Goal: Task Accomplishment & Management: Manage account settings

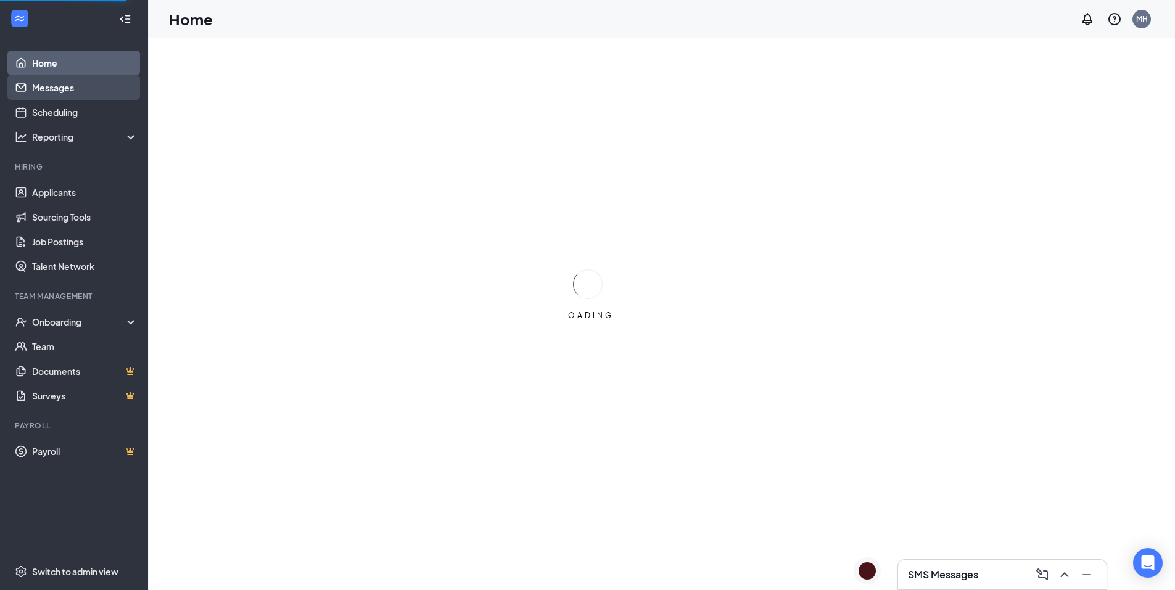
click at [60, 88] on link "Messages" at bounding box center [84, 87] width 105 height 25
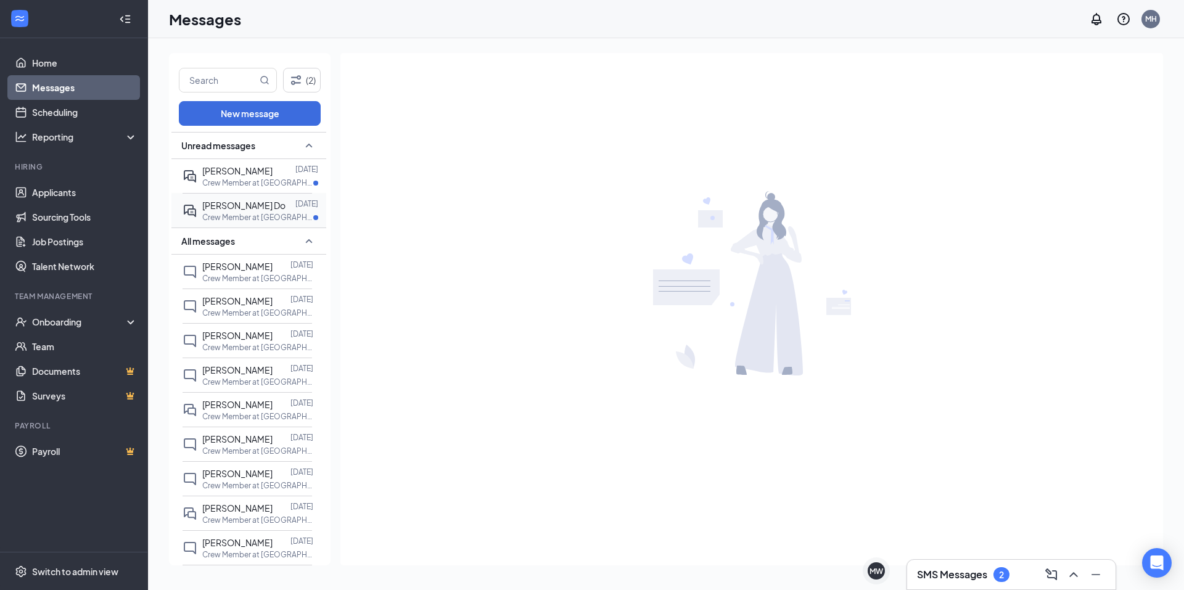
click at [232, 210] on span "[PERSON_NAME] Do" at bounding box center [243, 205] width 83 height 11
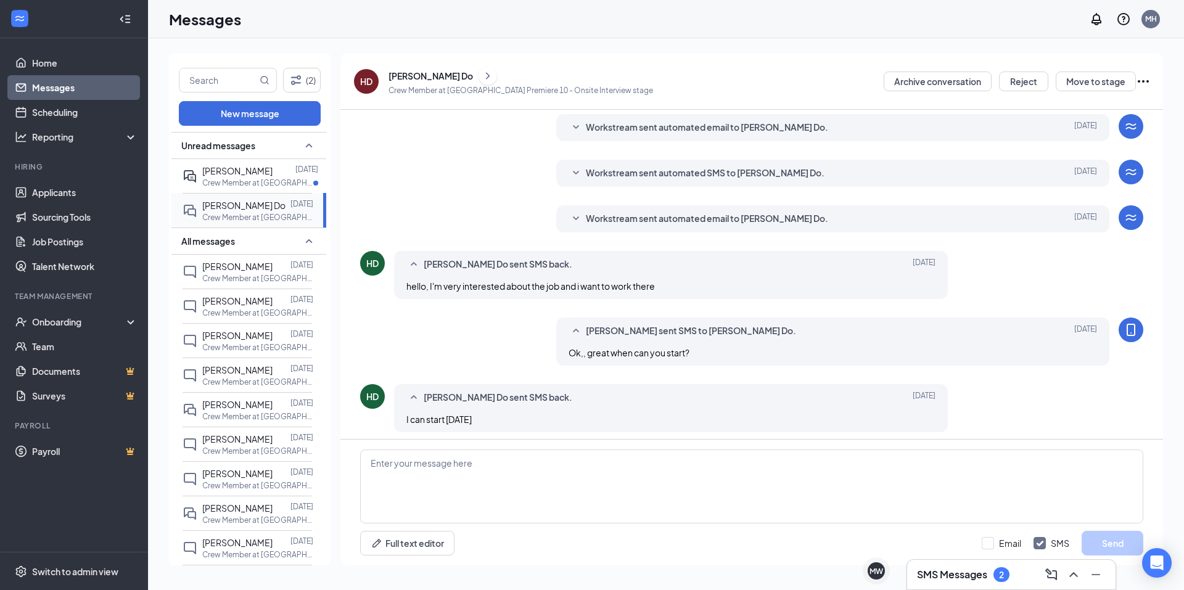
scroll to position [292, 0]
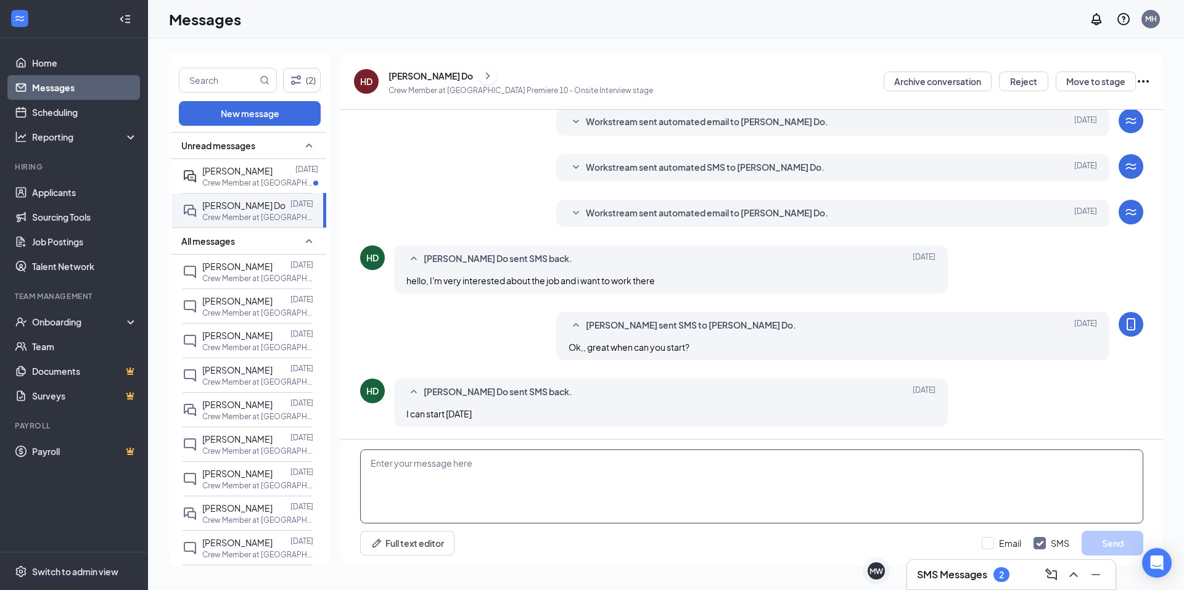
click at [487, 474] on textarea at bounding box center [751, 486] width 783 height 74
type textarea "Lets shoot for [DATE] at 9 am bring your drivers license and your social securi…"
click at [1098, 546] on button "Send" at bounding box center [1112, 543] width 62 height 25
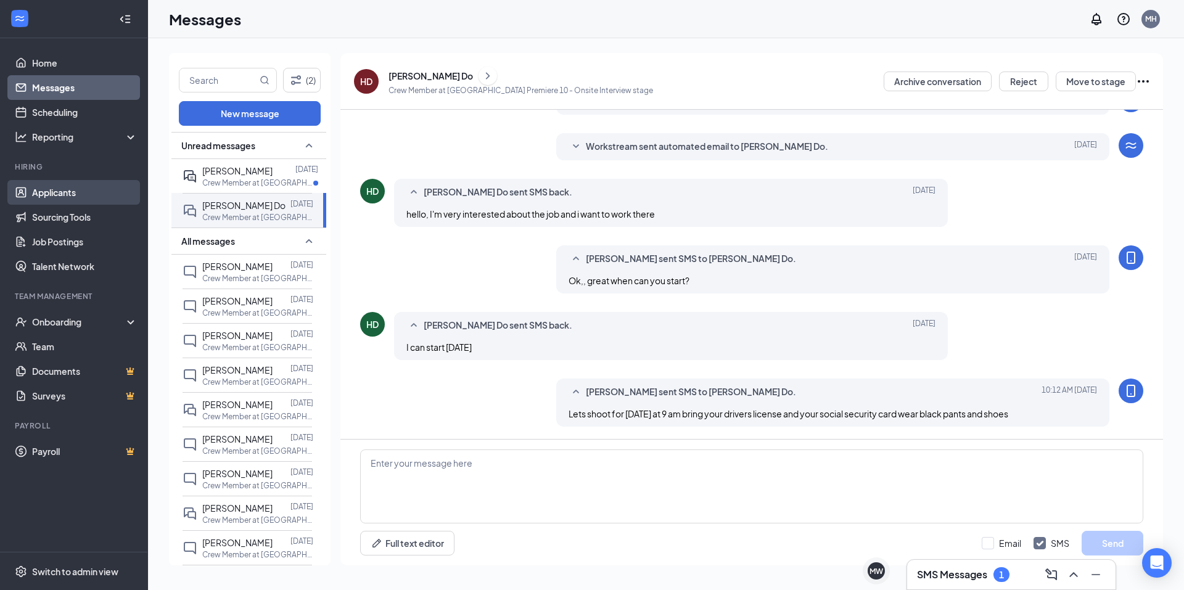
click at [88, 194] on link "Applicants" at bounding box center [84, 192] width 105 height 25
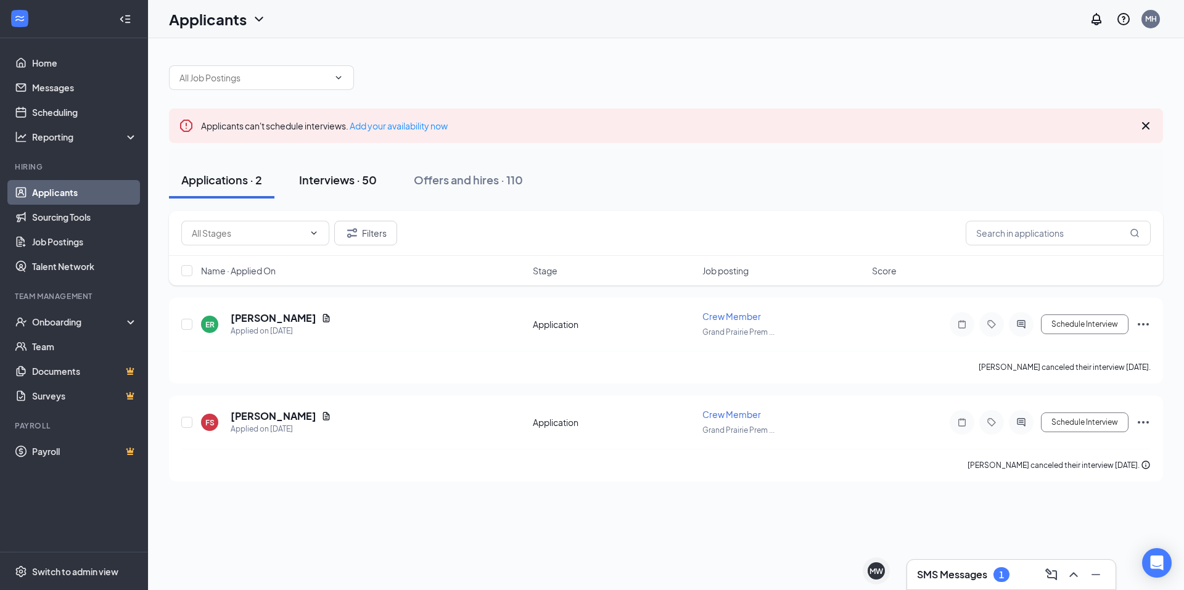
click at [350, 182] on div "Interviews · 50" at bounding box center [338, 179] width 78 height 15
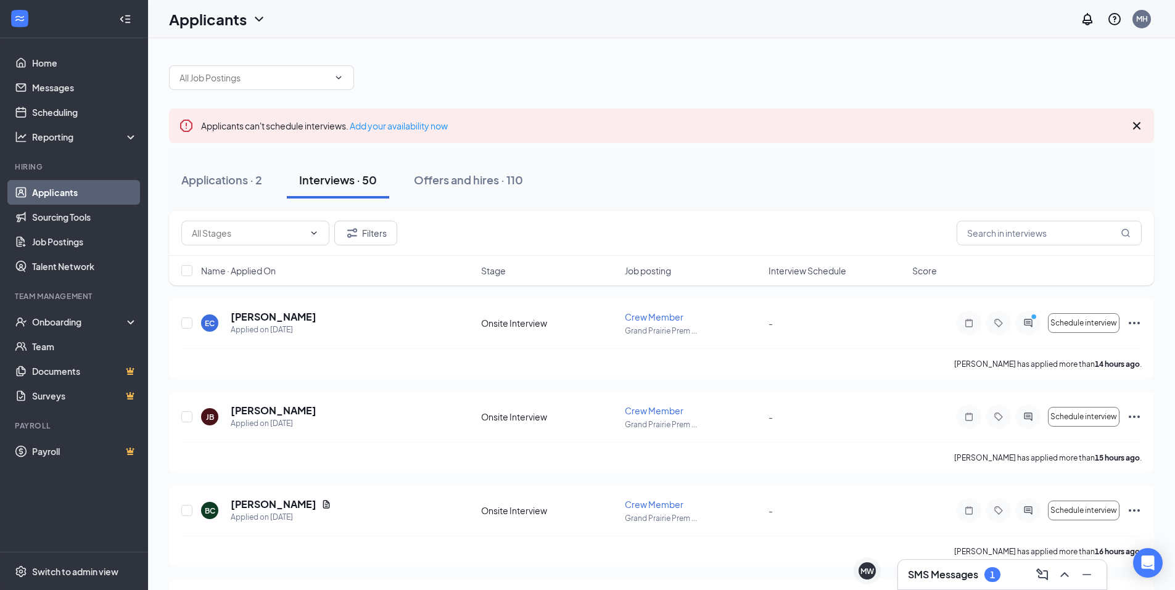
click at [831, 271] on span "Interview Schedule" at bounding box center [807, 271] width 78 height 12
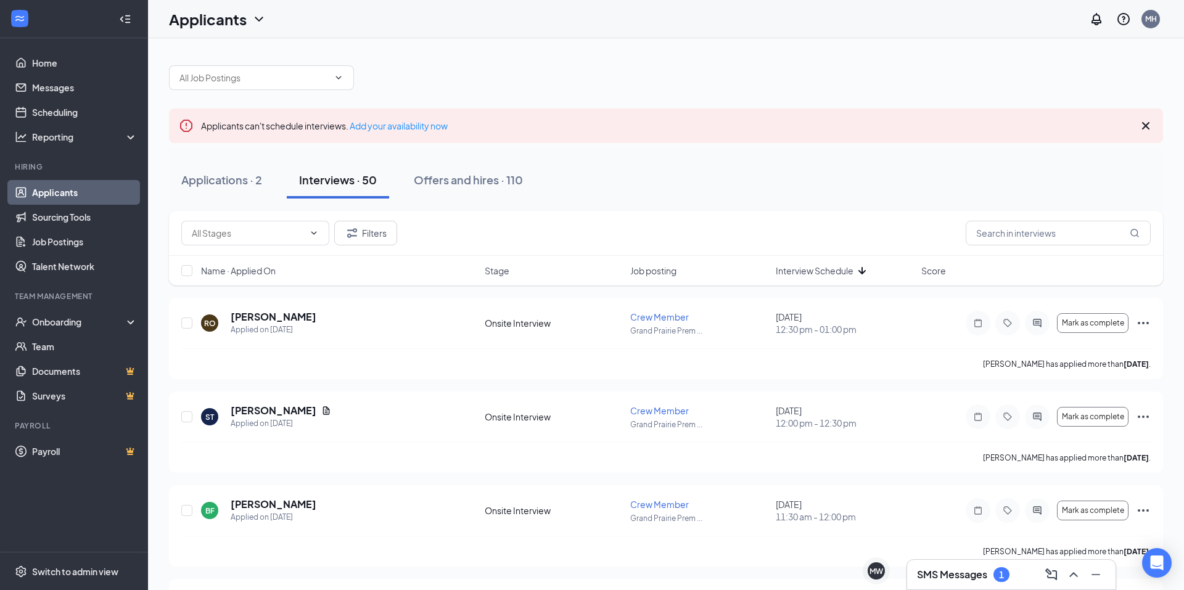
click at [831, 271] on span "Interview Schedule" at bounding box center [815, 271] width 78 height 12
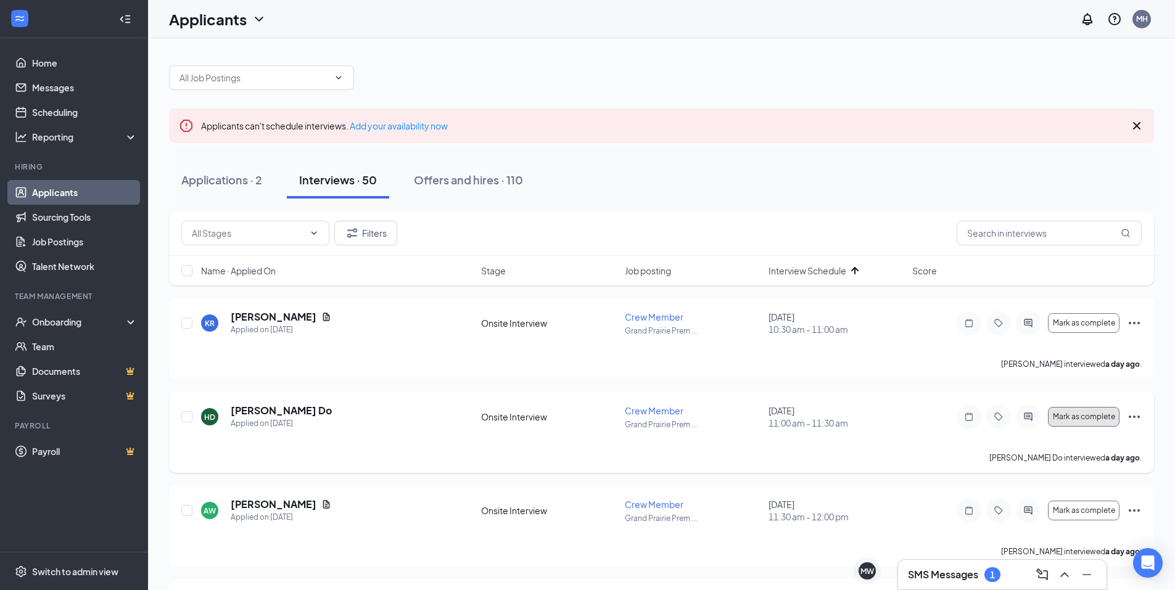
click at [1106, 417] on span "Mark as complete" at bounding box center [1083, 416] width 62 height 9
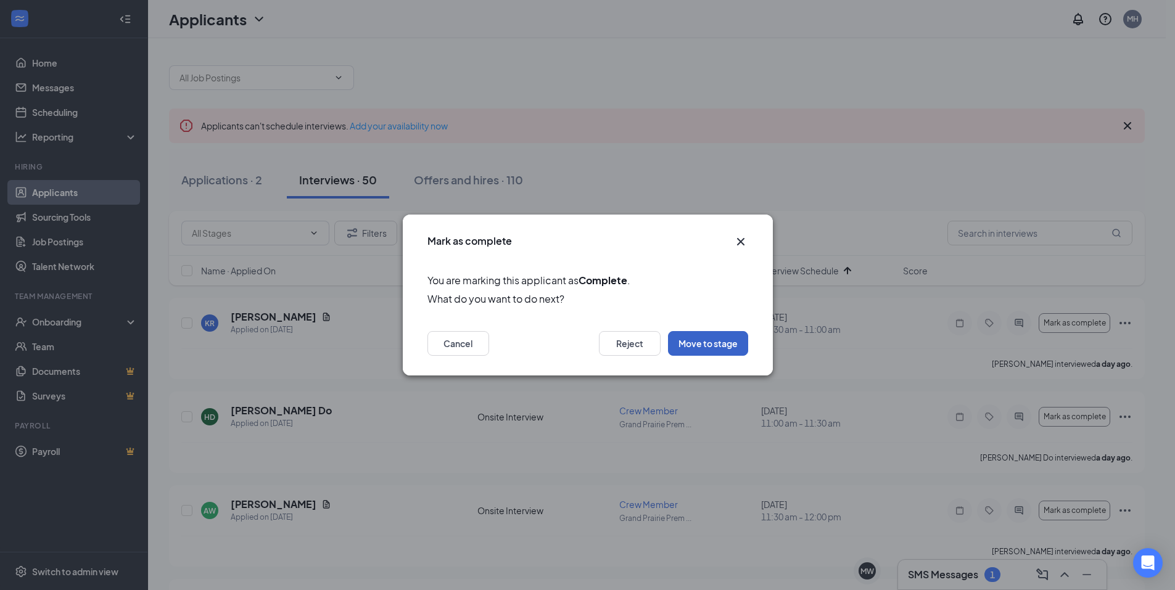
click at [736, 352] on button "Move to stage" at bounding box center [708, 343] width 80 height 25
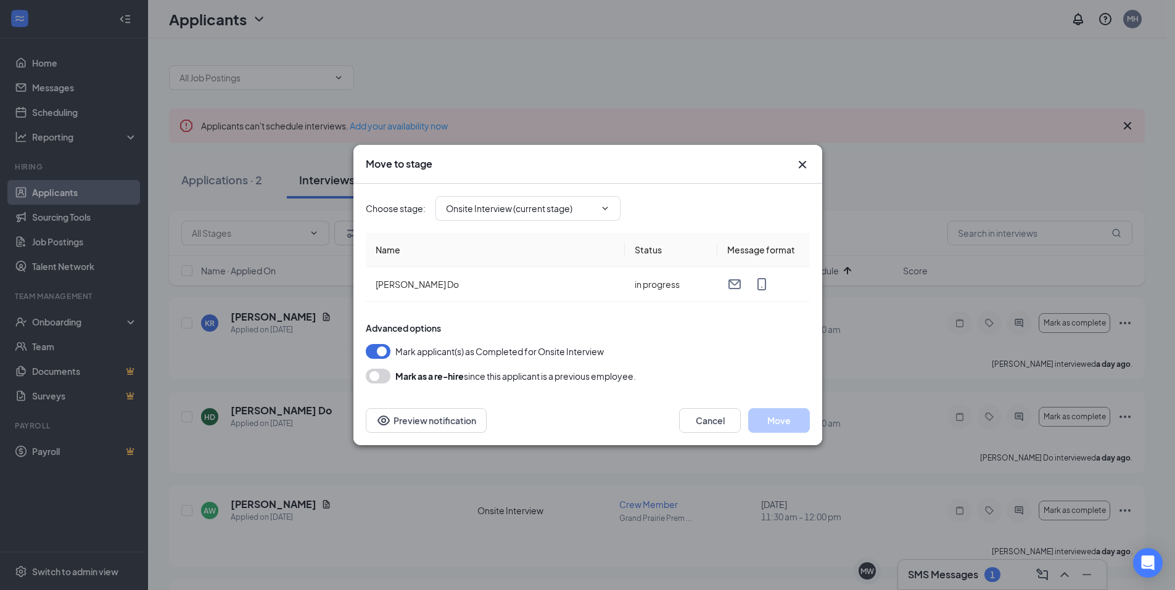
type input "Hiring Complete (final stage)"
click at [788, 422] on button "Move" at bounding box center [779, 420] width 62 height 25
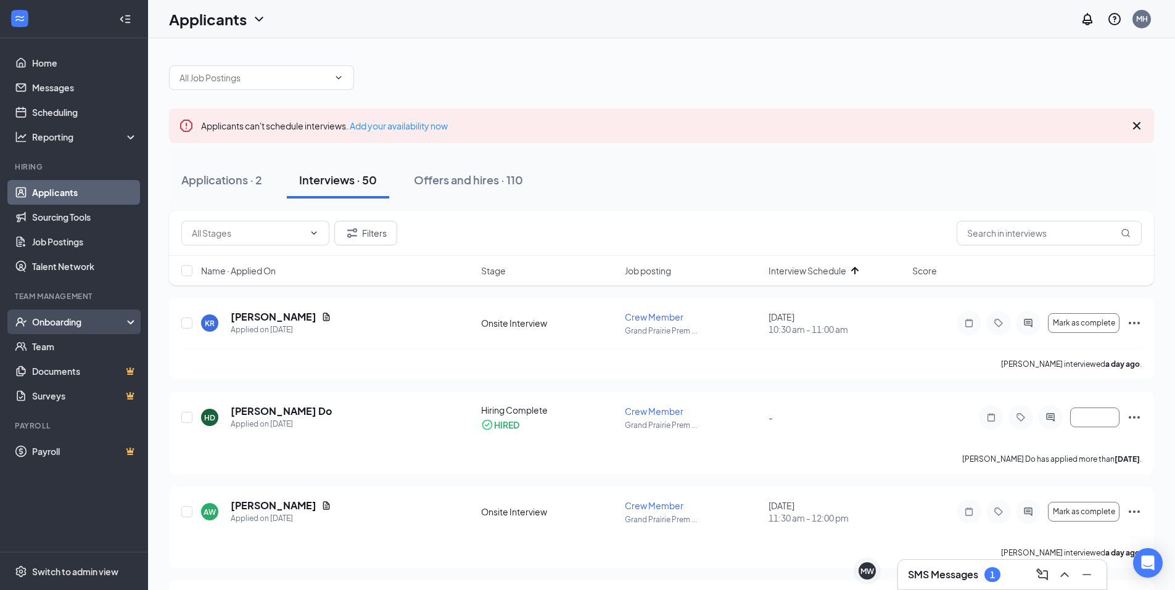
click at [64, 329] on div "Onboarding" at bounding box center [74, 322] width 148 height 25
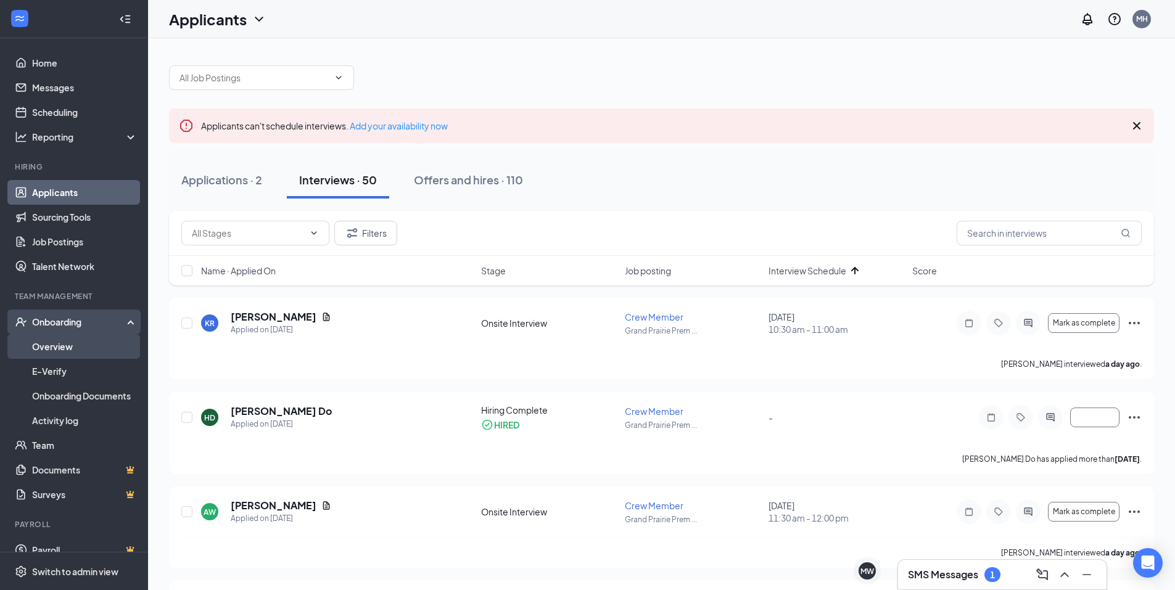
click at [68, 349] on link "Overview" at bounding box center [84, 346] width 105 height 25
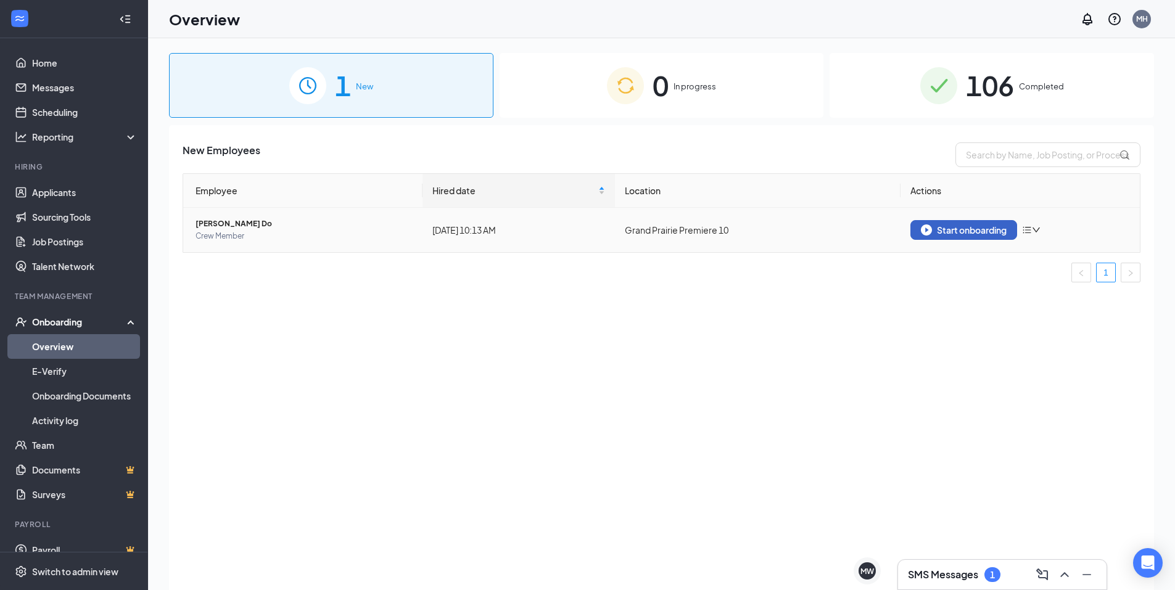
click at [970, 230] on div "Start onboarding" at bounding box center [964, 229] width 86 height 11
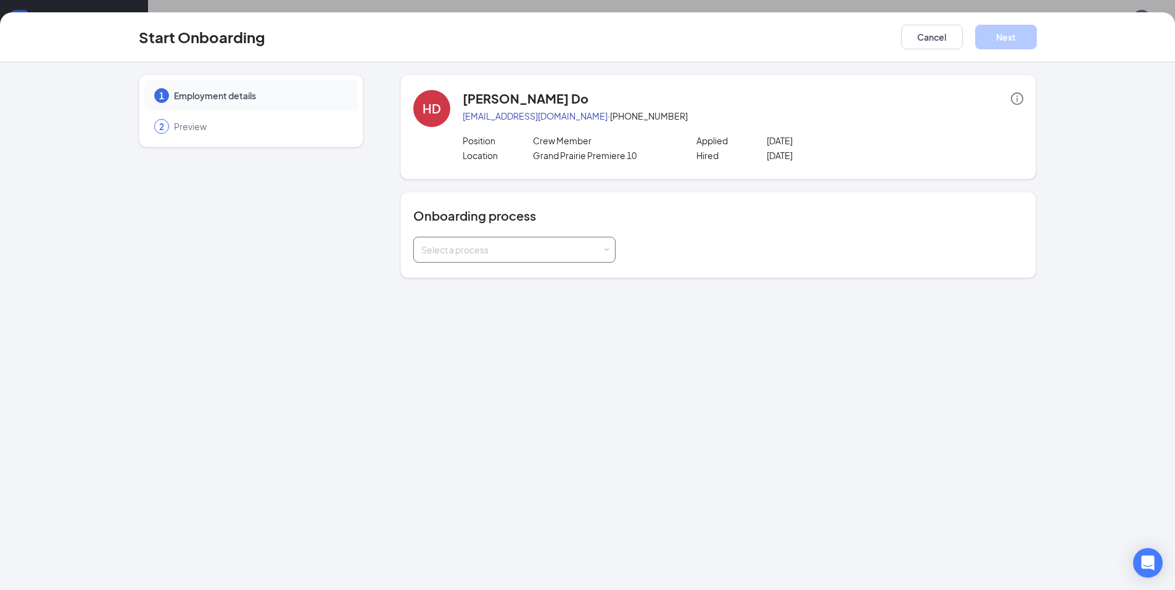
click at [604, 250] on span at bounding box center [607, 250] width 6 height 6
click at [586, 280] on li "Premiere Hiring" at bounding box center [514, 276] width 202 height 22
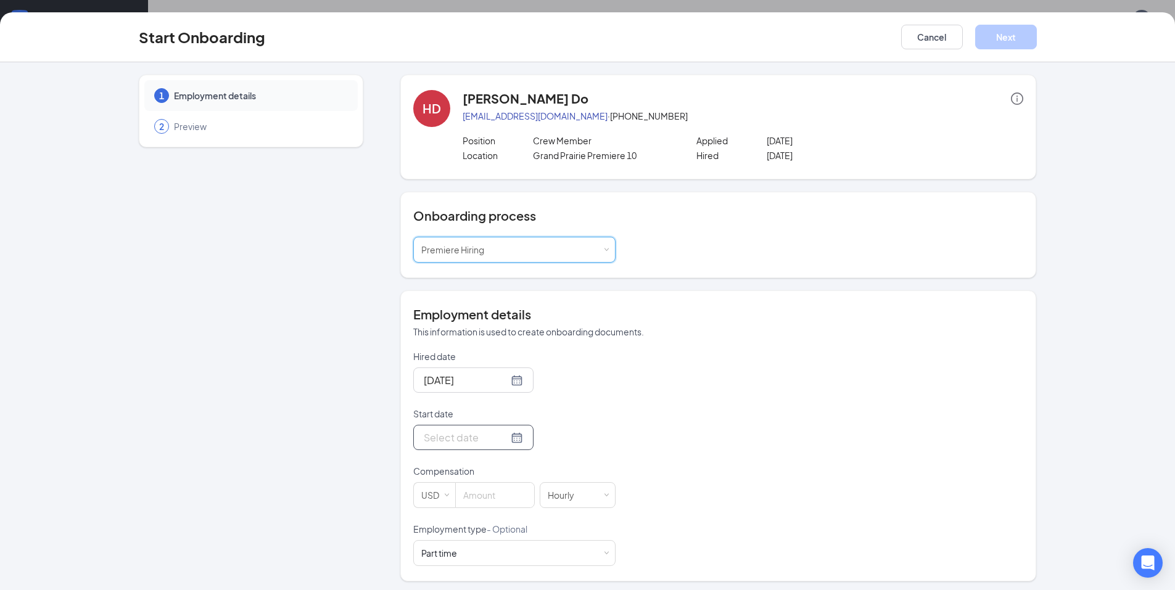
click at [498, 439] on div at bounding box center [473, 437] width 99 height 15
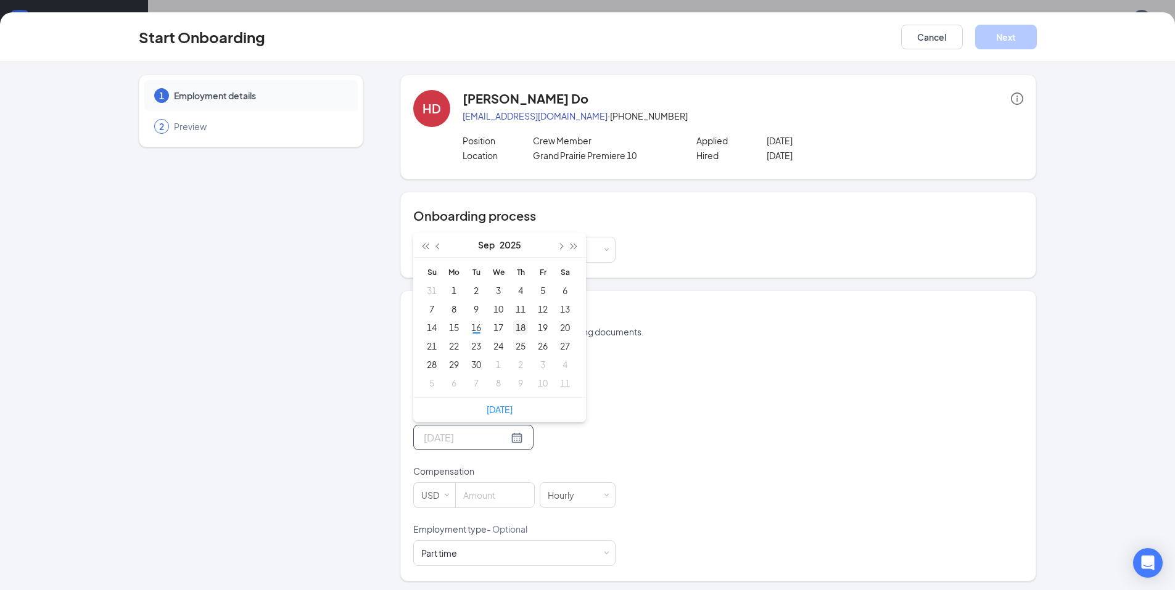
click at [516, 330] on div "18" at bounding box center [520, 327] width 15 height 15
type input "[DATE]"
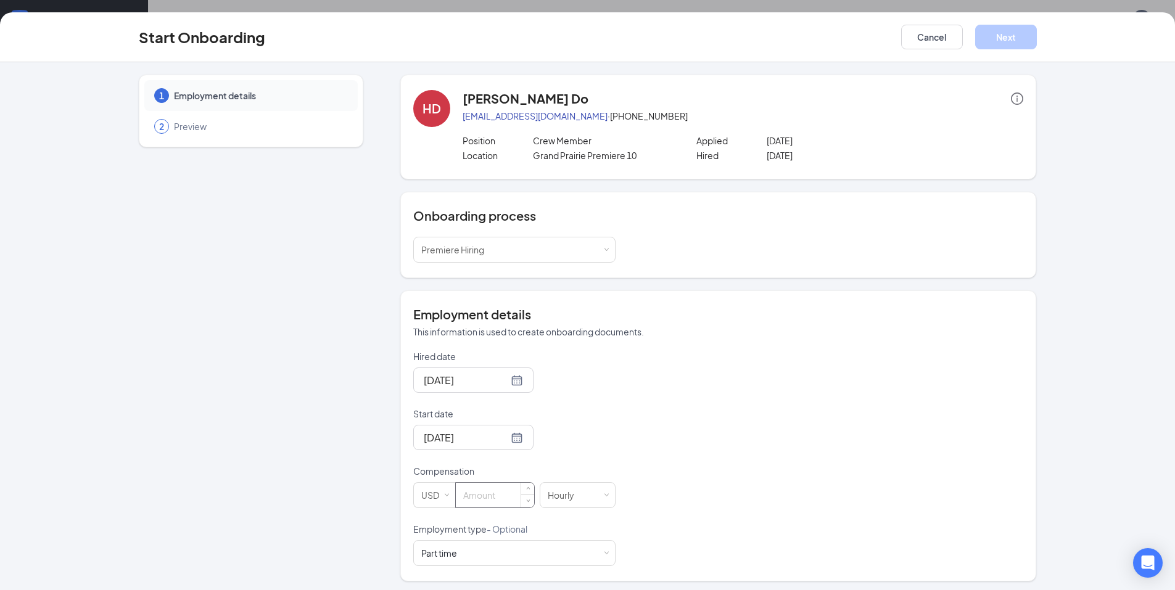
click at [480, 499] on input at bounding box center [495, 495] width 78 height 25
click at [1022, 37] on button "Next" at bounding box center [1006, 37] width 62 height 25
type input "8.5"
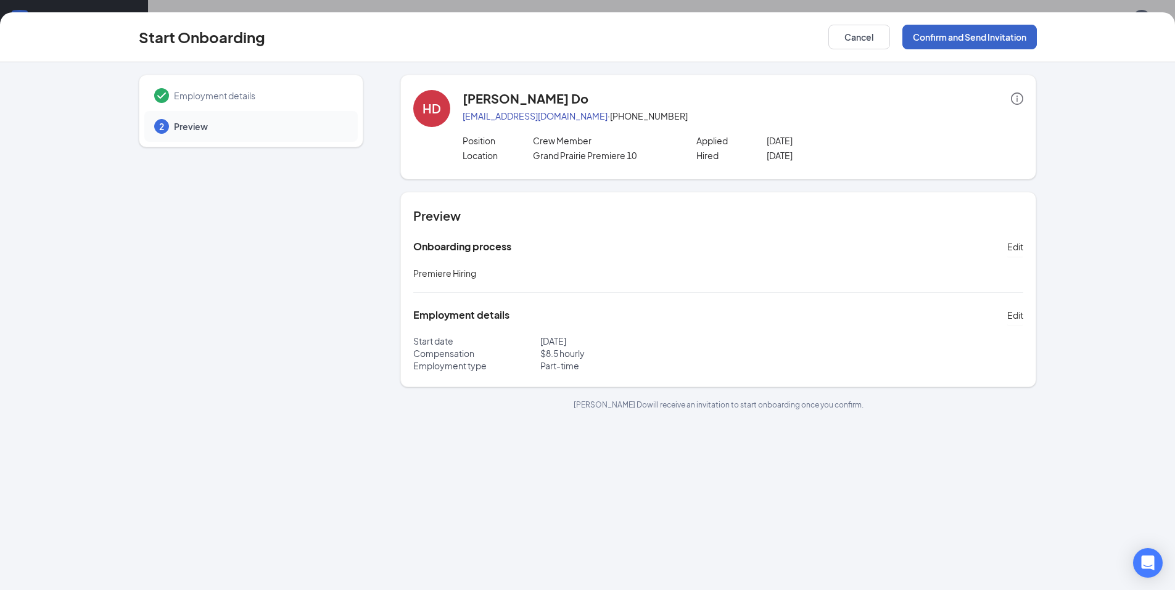
click at [962, 39] on button "Confirm and Send Invitation" at bounding box center [969, 37] width 134 height 25
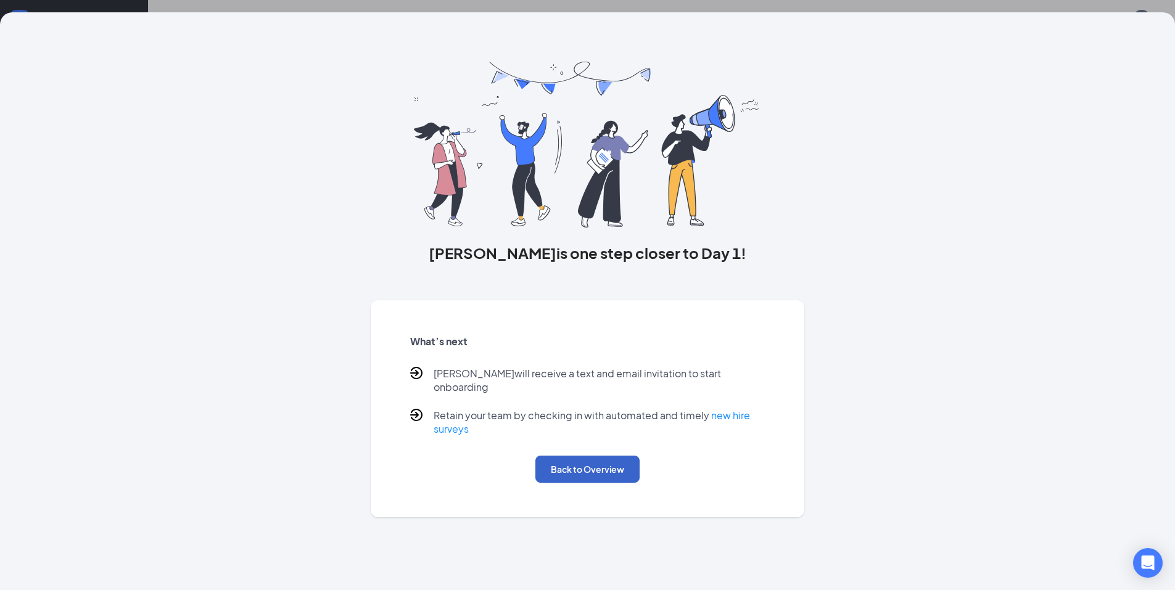
click at [596, 459] on button "Back to Overview" at bounding box center [587, 469] width 104 height 27
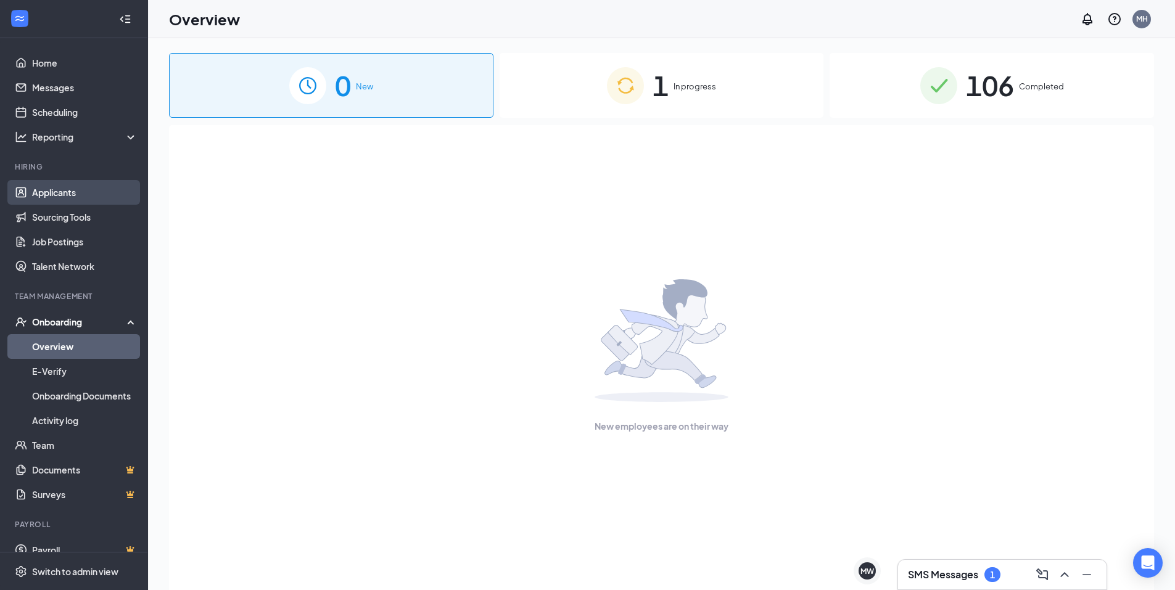
click at [62, 191] on link "Applicants" at bounding box center [84, 192] width 105 height 25
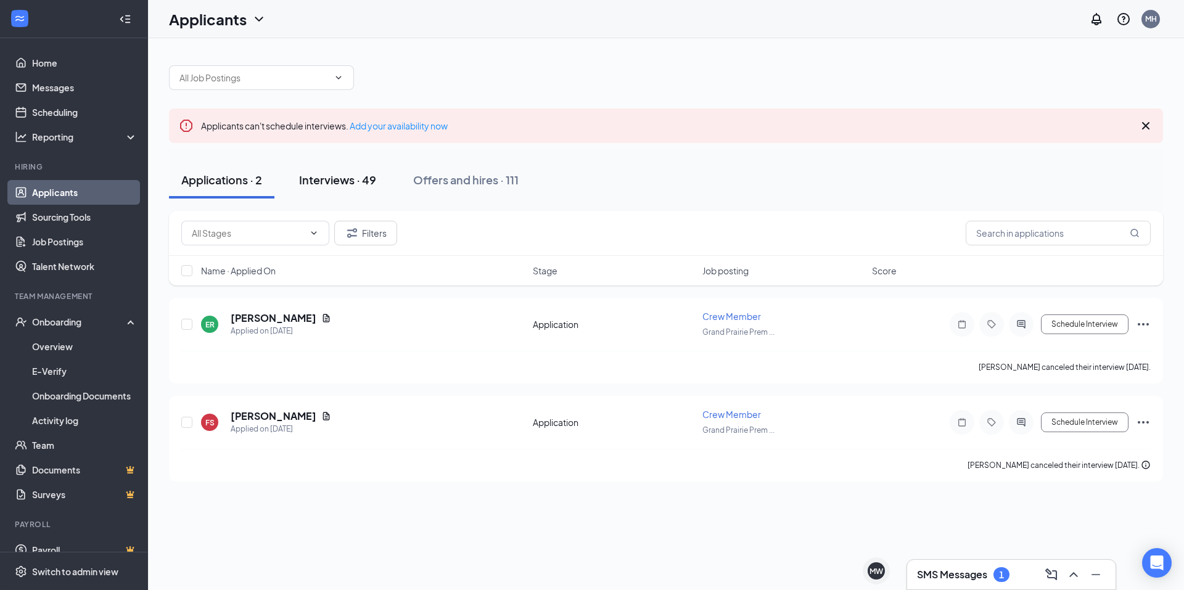
click at [371, 181] on div "Interviews · 49" at bounding box center [337, 179] width 77 height 15
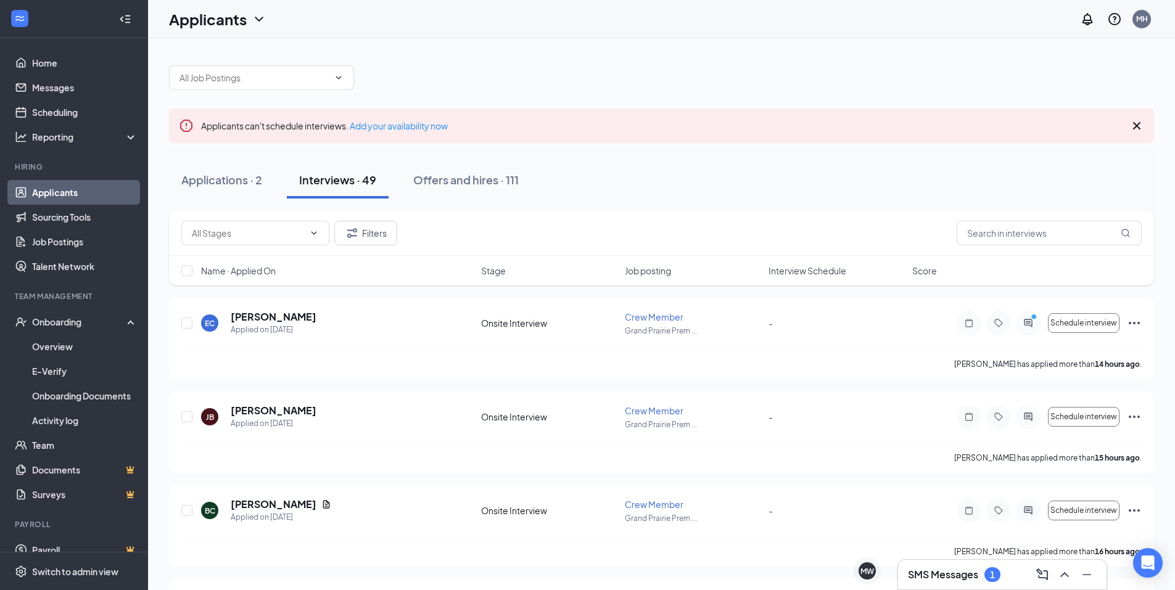
click at [826, 269] on span "Interview Schedule" at bounding box center [807, 271] width 78 height 12
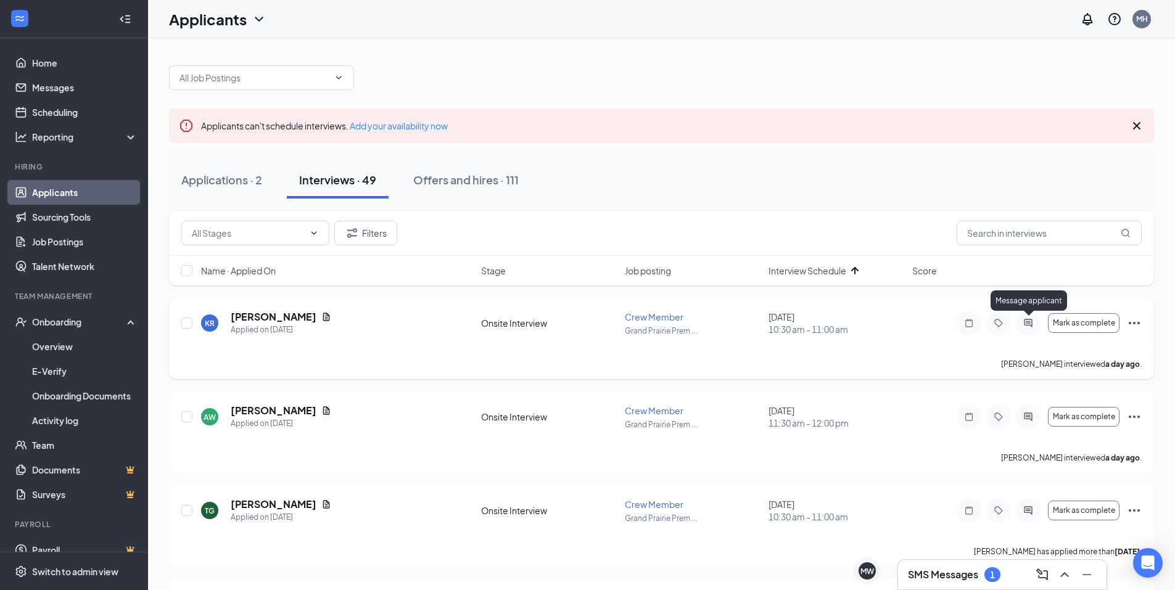
click at [1027, 322] on icon "ActiveChat" at bounding box center [1027, 323] width 15 height 10
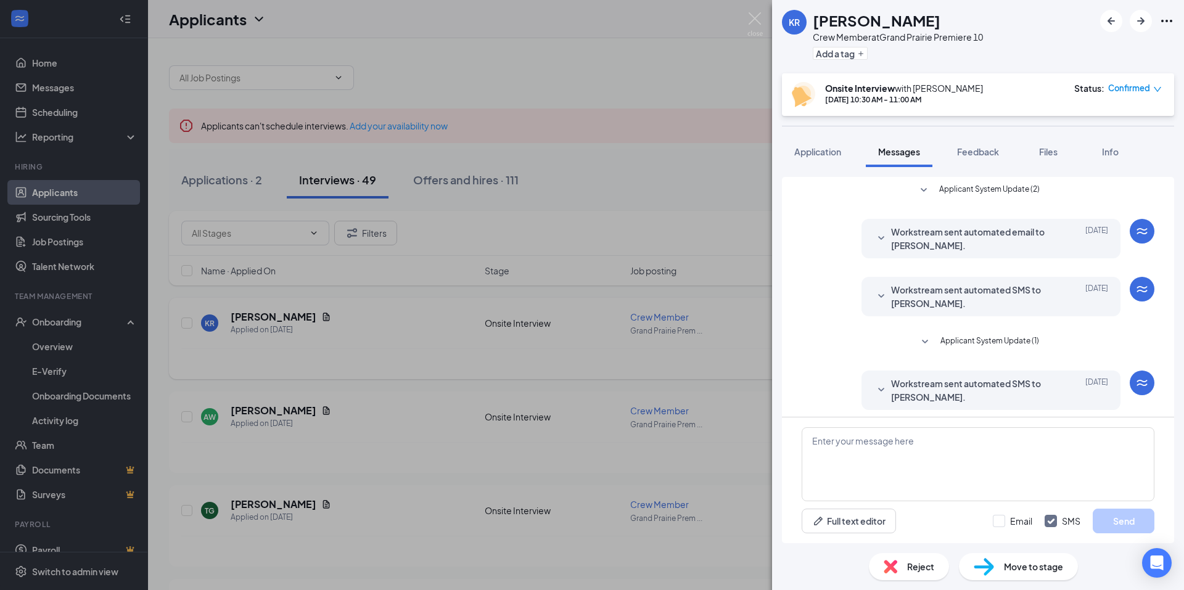
scroll to position [260, 0]
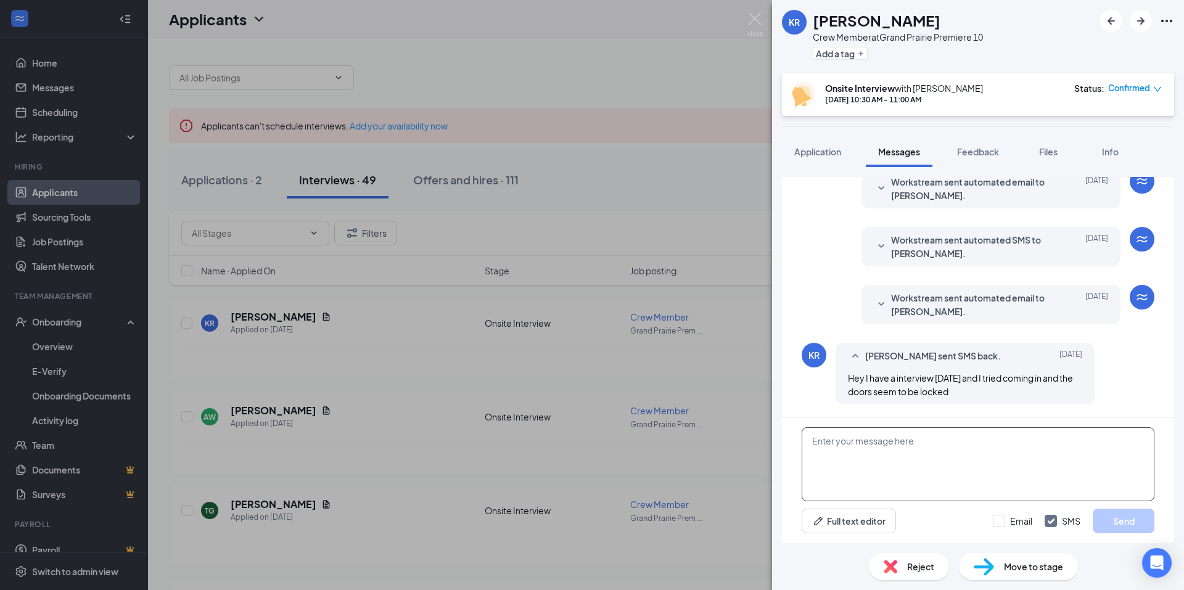
click at [918, 446] on textarea at bounding box center [978, 464] width 353 height 74
paste textarea "Dear [Applicant's Name], Thank you for your interest in the position at [GEOGRA…"
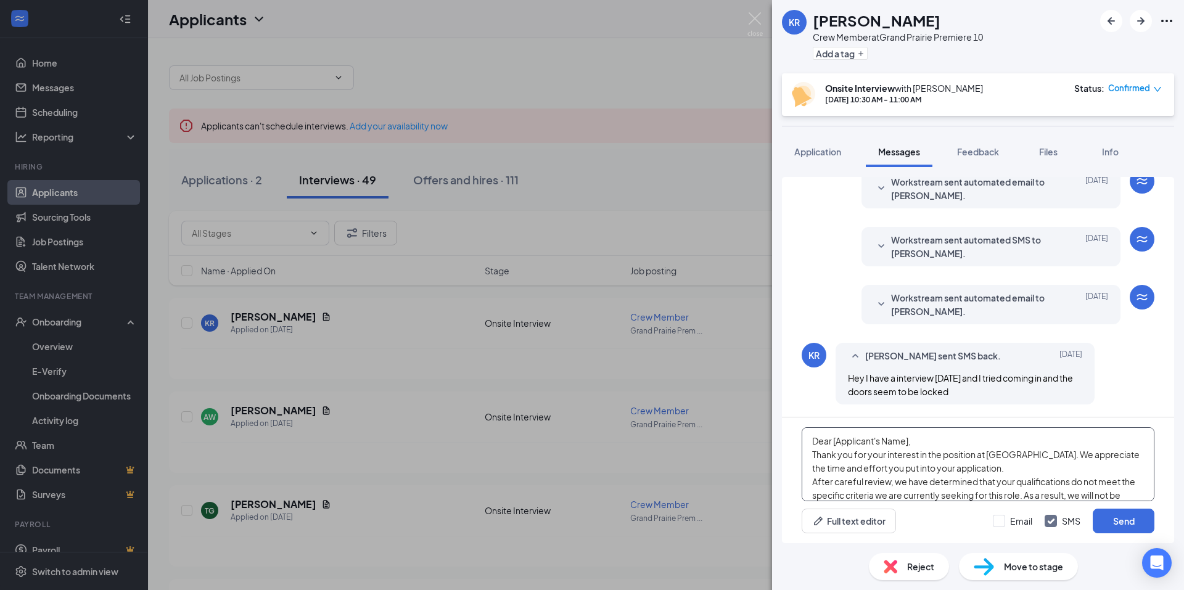
click at [908, 442] on textarea "Dear [Applicant's Name], Thank you for your interest in the position at [GEOGRA…" at bounding box center [978, 464] width 353 height 74
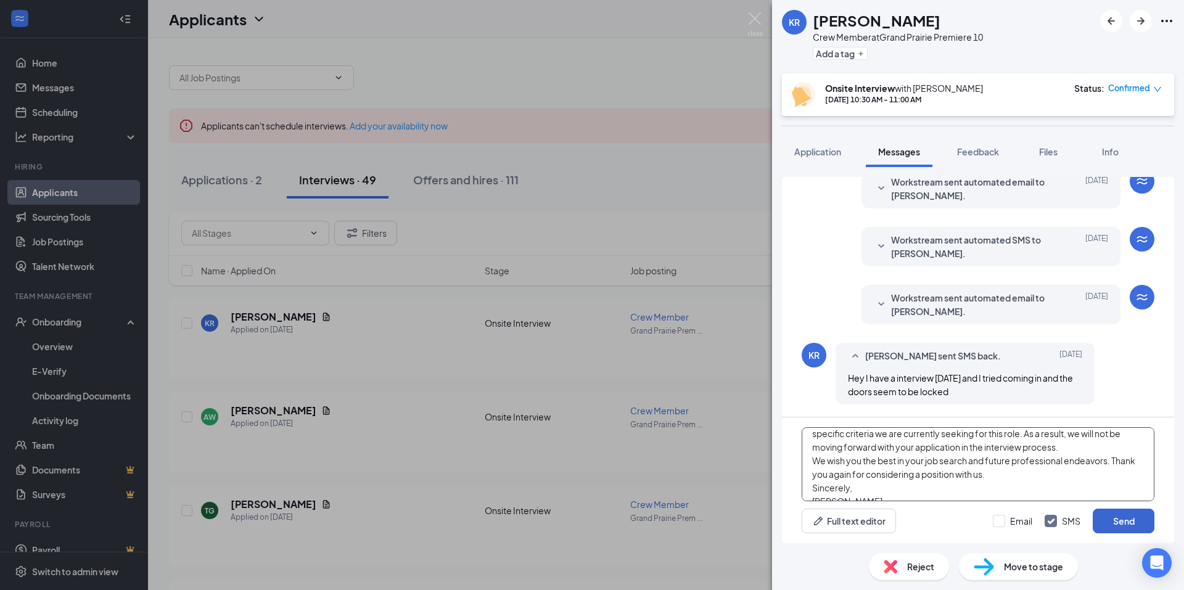
type textarea "Dear [PERSON_NAME], Thank you for your interest in the position at [GEOGRAPHIC_…"
click at [1123, 525] on button "Send" at bounding box center [1124, 521] width 62 height 25
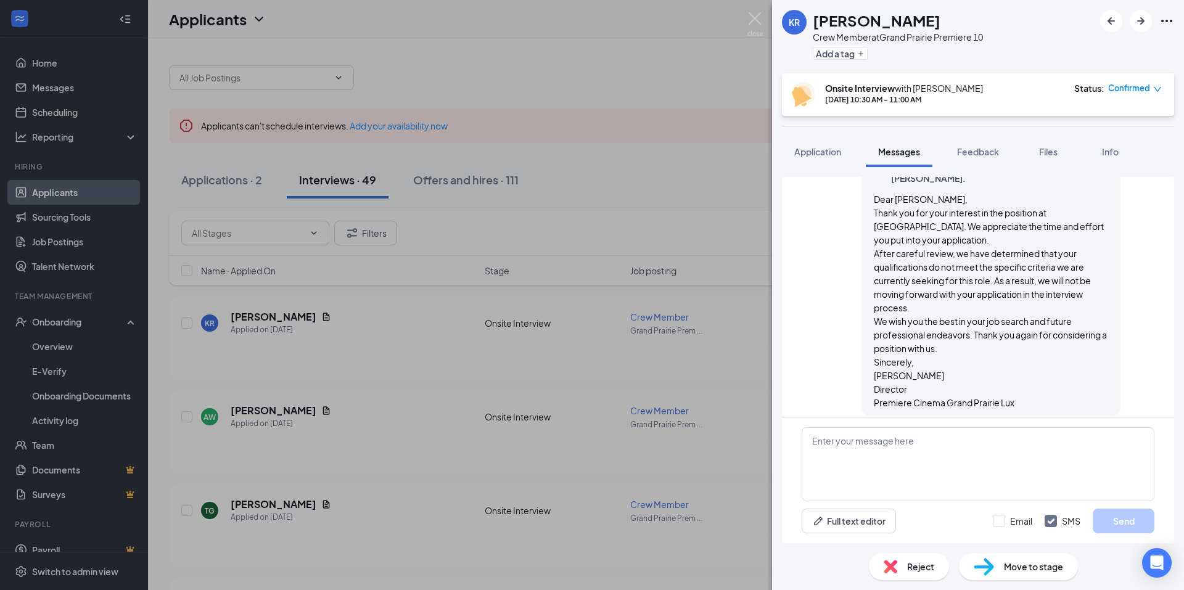
scroll to position [542, 0]
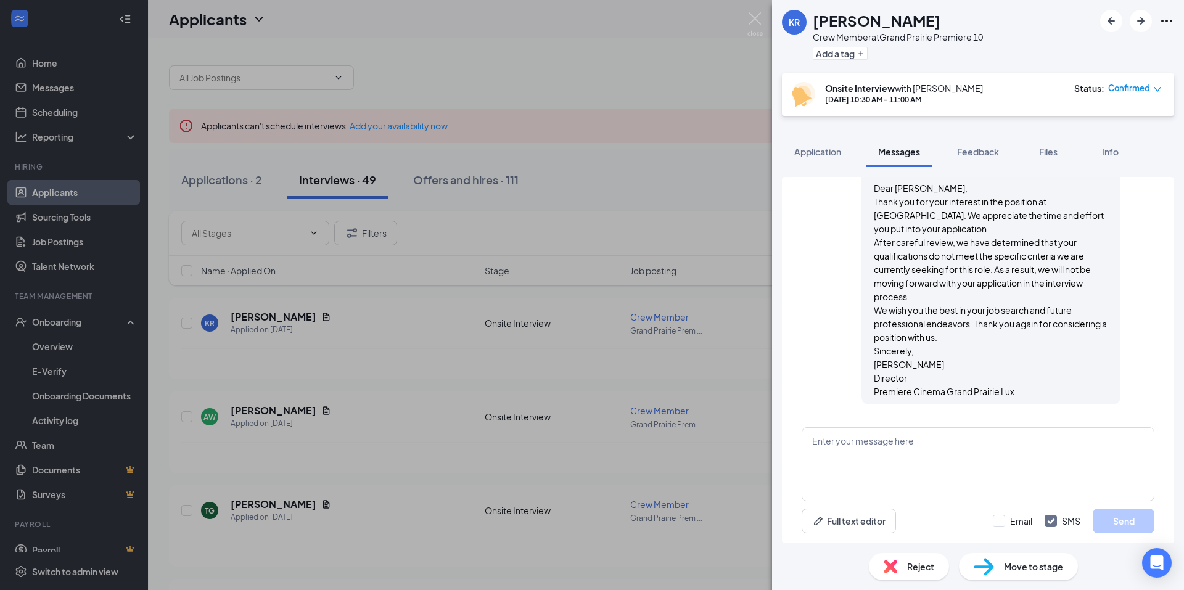
click at [917, 565] on span "Reject" at bounding box center [920, 567] width 27 height 14
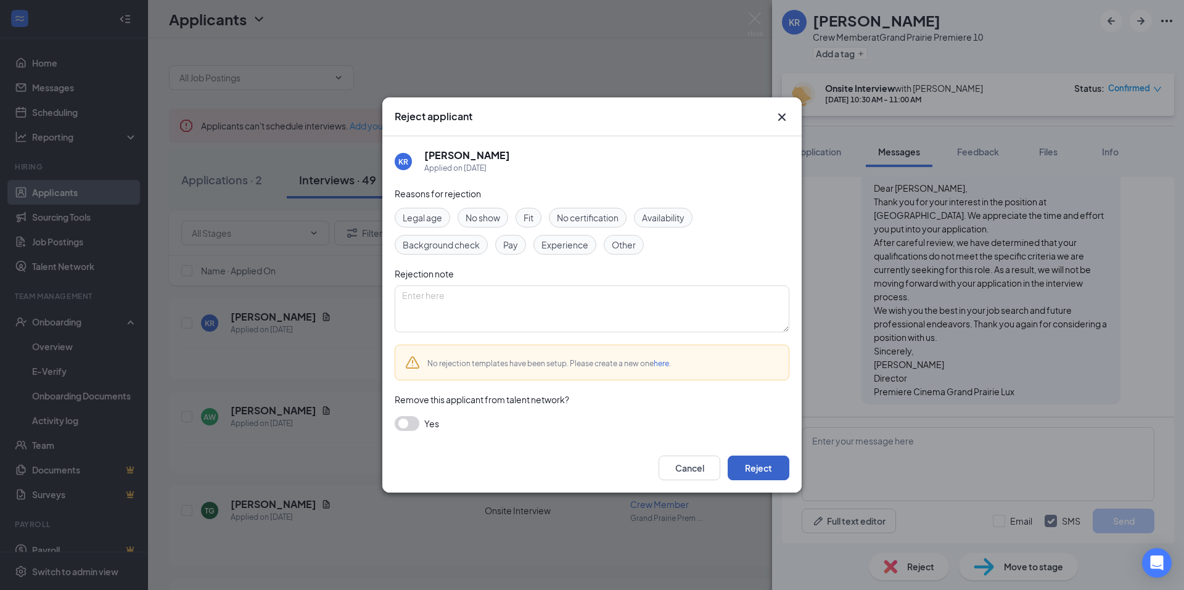
click at [762, 464] on button "Reject" at bounding box center [759, 468] width 62 height 25
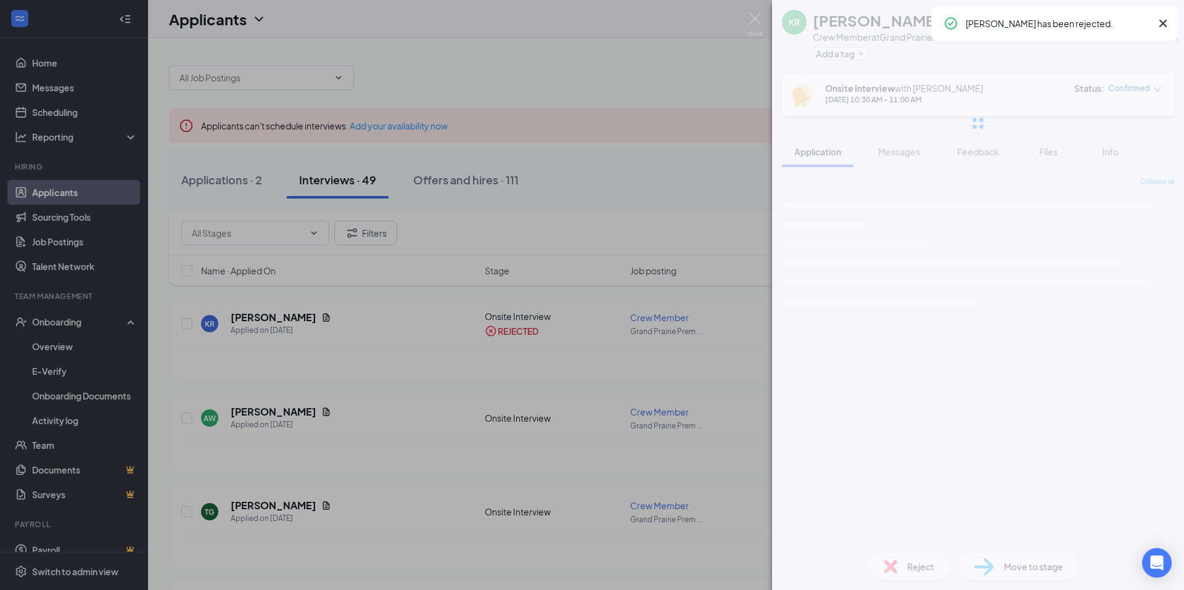
click at [357, 410] on div "KR [PERSON_NAME] Crew Member at [GEOGRAPHIC_DATA] Premiere 10 Add a tag Onsite …" at bounding box center [592, 295] width 1184 height 590
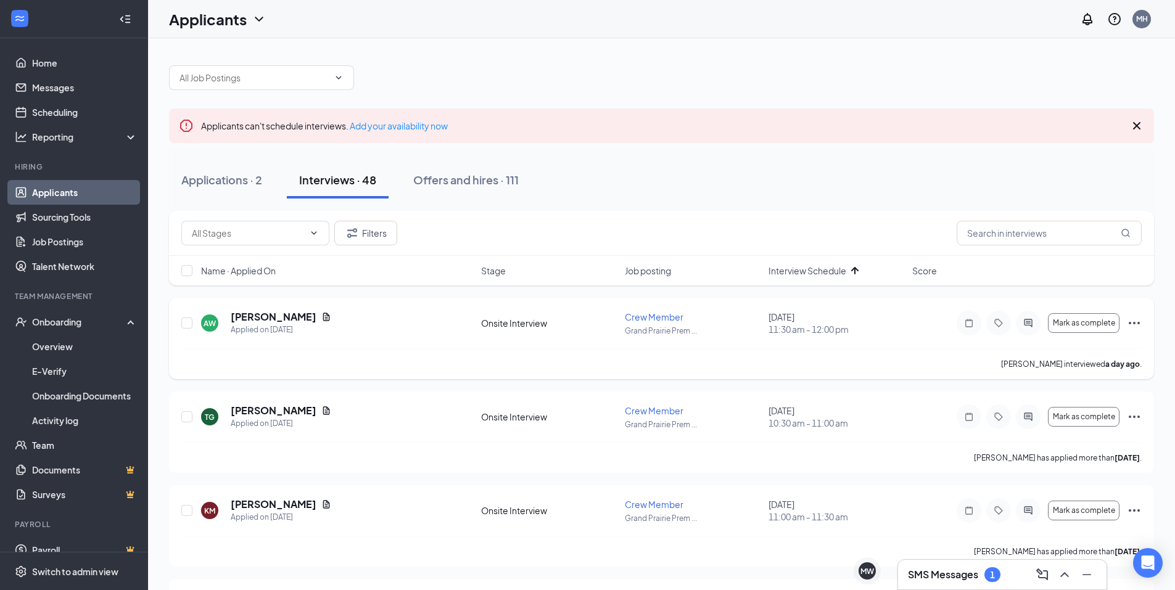
click at [1036, 322] on div at bounding box center [1027, 323] width 25 height 25
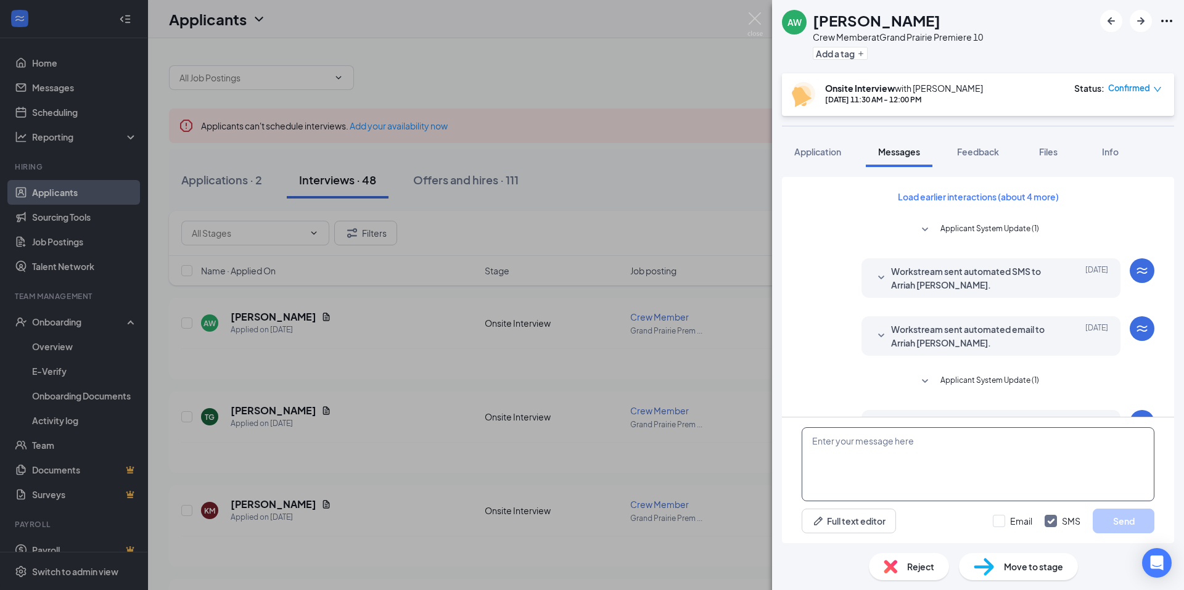
scroll to position [335, 0]
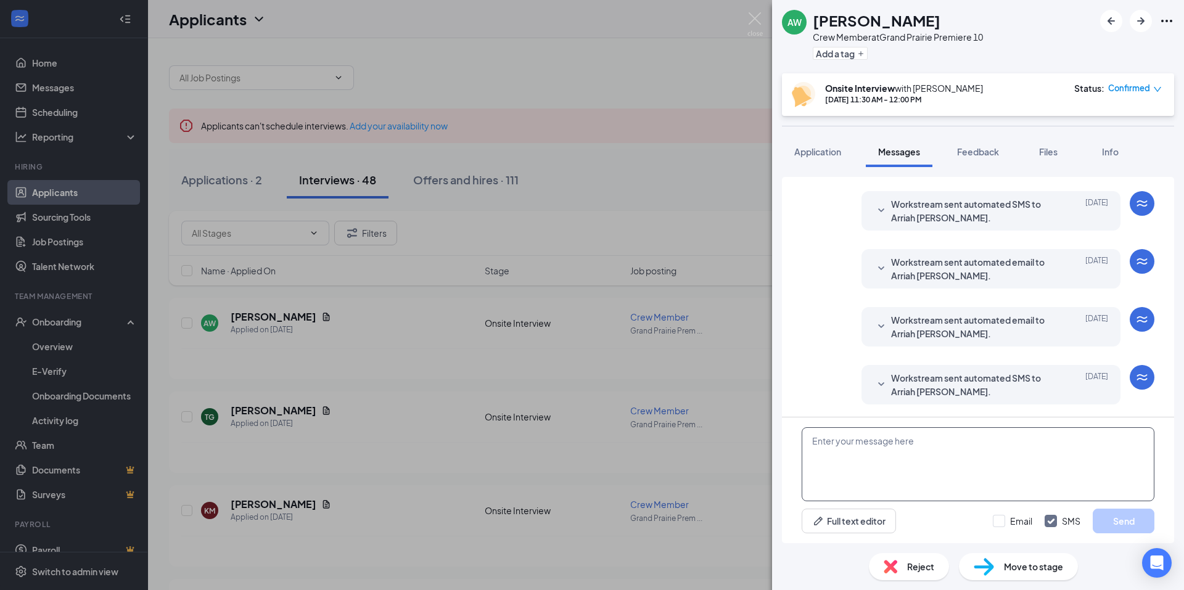
click at [907, 449] on textarea at bounding box center [978, 464] width 353 height 74
paste textarea "Dear [Applicant's Name], Thank you for your interest in the position at [GEOGRA…"
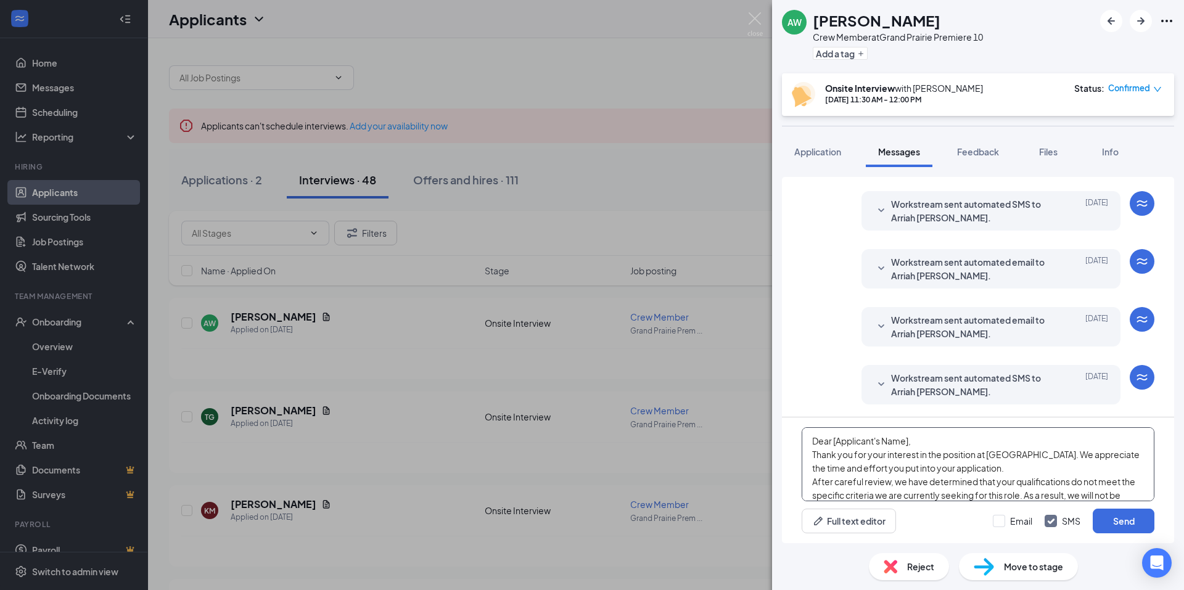
click at [909, 443] on textarea "Dear [Applicant's Name], Thank you for your interest in the position at [GEOGRA…" at bounding box center [978, 464] width 353 height 74
type textarea "Dear [PERSON_NAME], Thank you for your interest in the position at [GEOGRAPHIC_…"
click at [1111, 521] on button "Send" at bounding box center [1124, 521] width 62 height 25
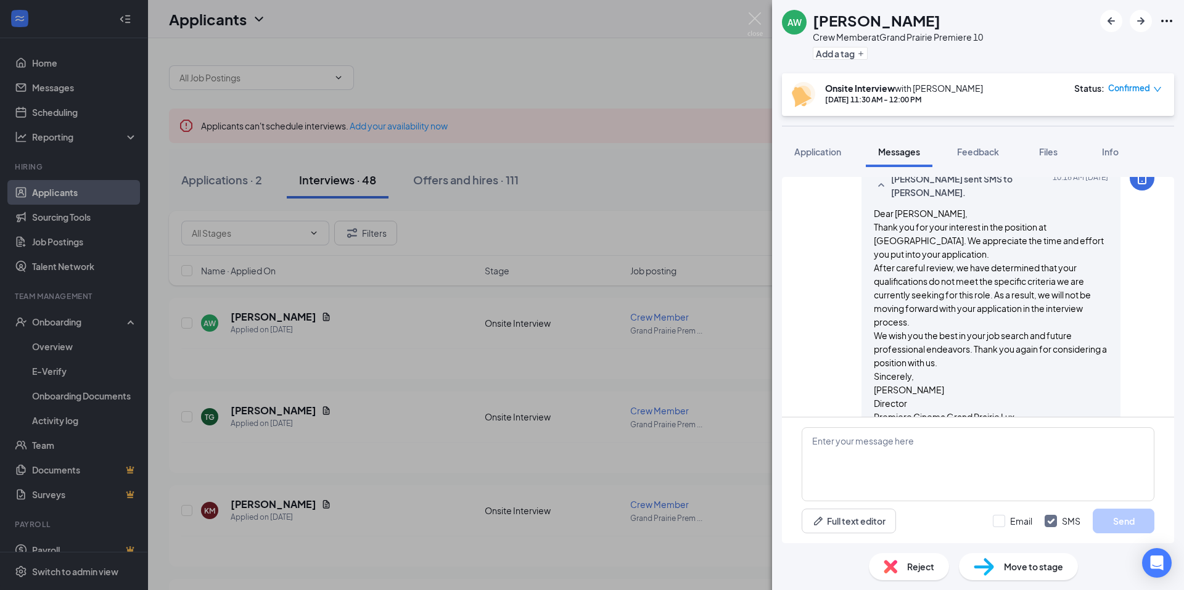
scroll to position [605, 0]
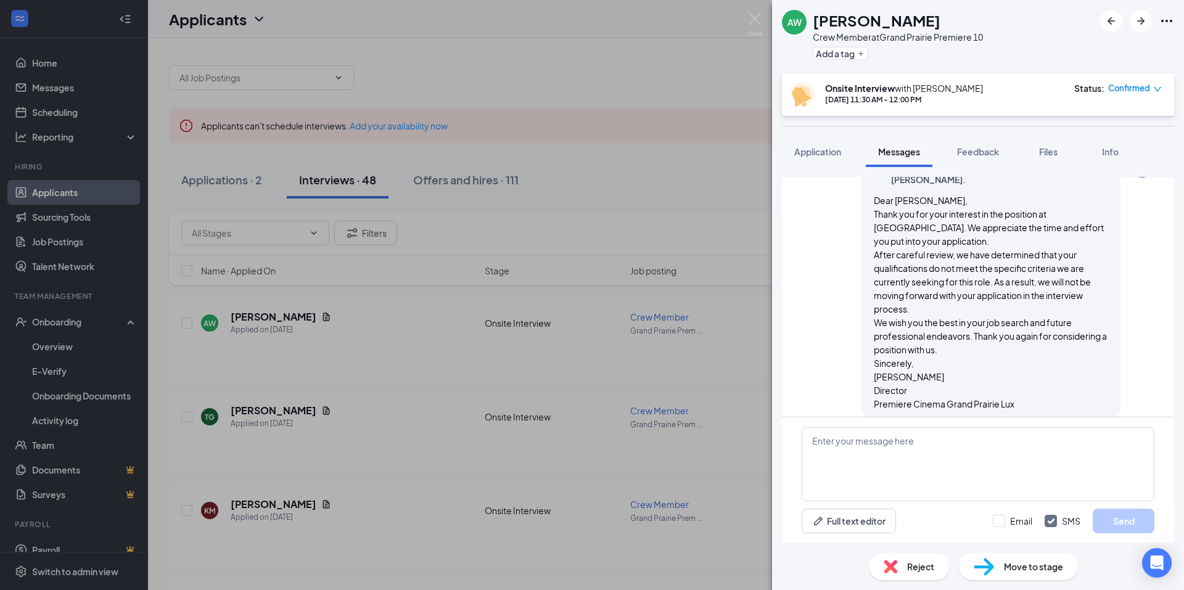
click at [929, 568] on span "Reject" at bounding box center [920, 567] width 27 height 14
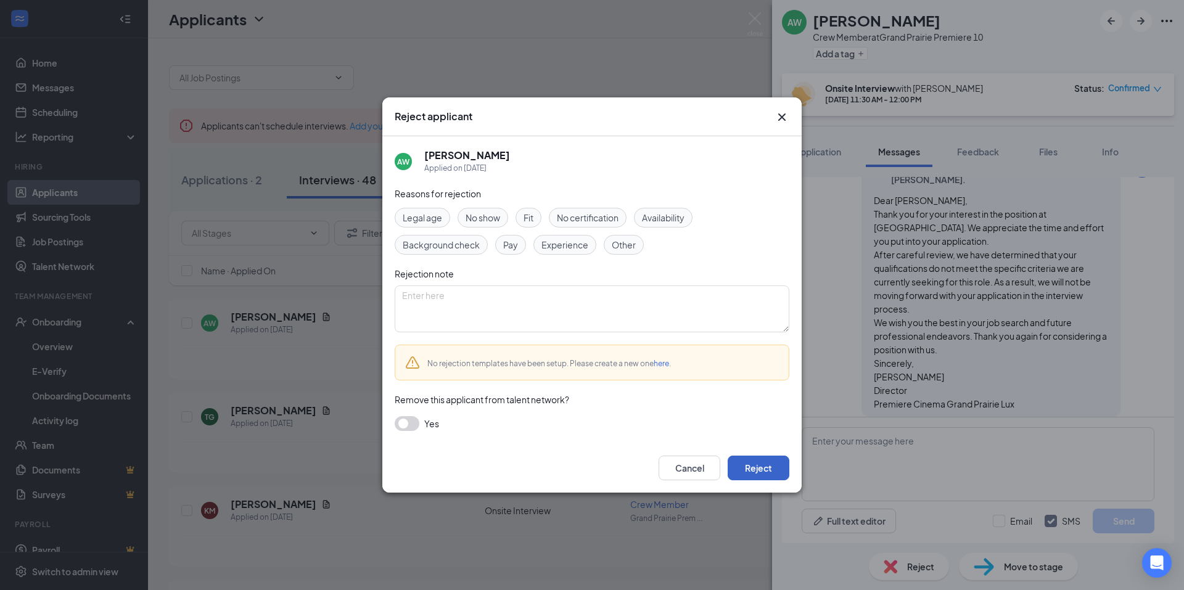
click at [753, 470] on button "Reject" at bounding box center [759, 468] width 62 height 25
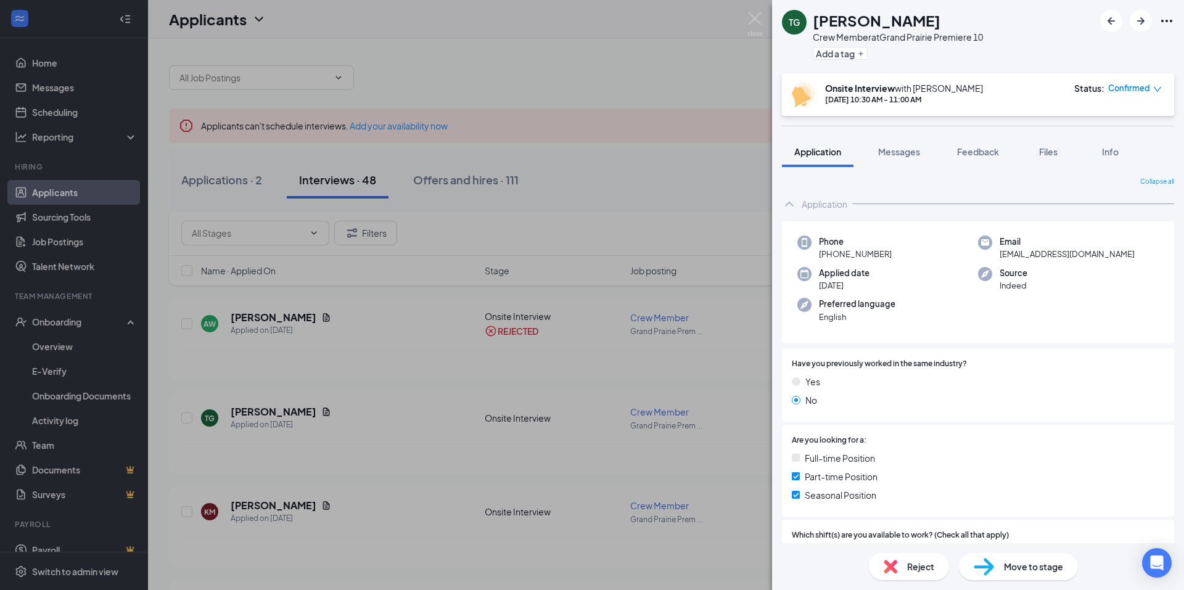
click at [65, 92] on div "TG [PERSON_NAME] Crew Member at [GEOGRAPHIC_DATA] Premiere 10 Add a tag Onsite …" at bounding box center [592, 295] width 1184 height 590
click at [42, 89] on div "TG [PERSON_NAME] Crew Member at [GEOGRAPHIC_DATA] Premiere 10 Add a tag Onsite …" at bounding box center [592, 295] width 1184 height 590
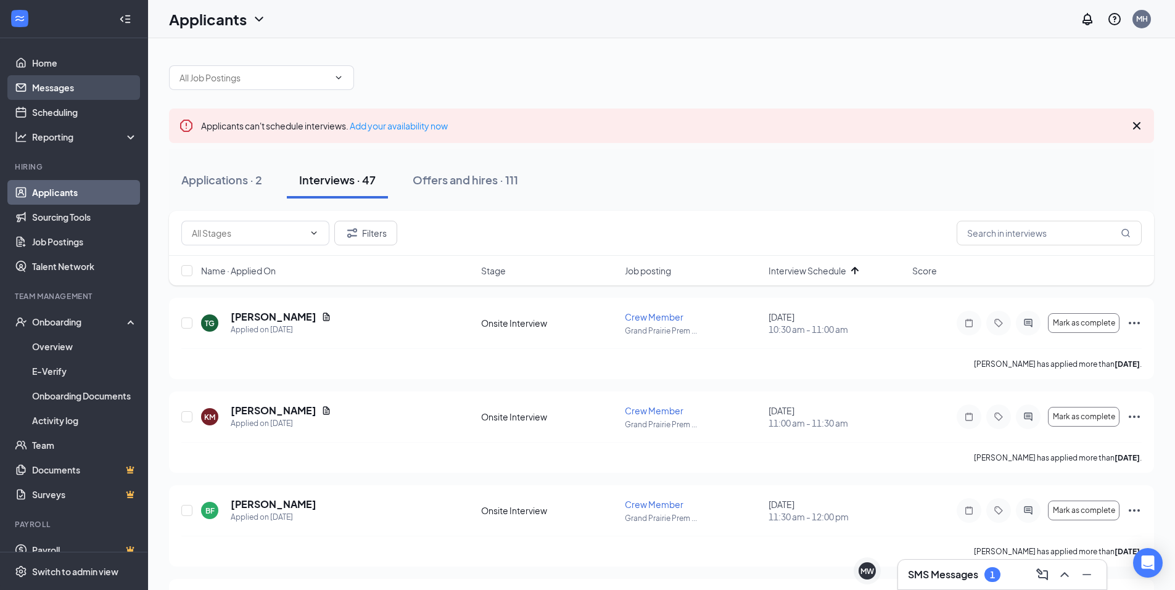
click at [72, 90] on link "Messages" at bounding box center [84, 87] width 105 height 25
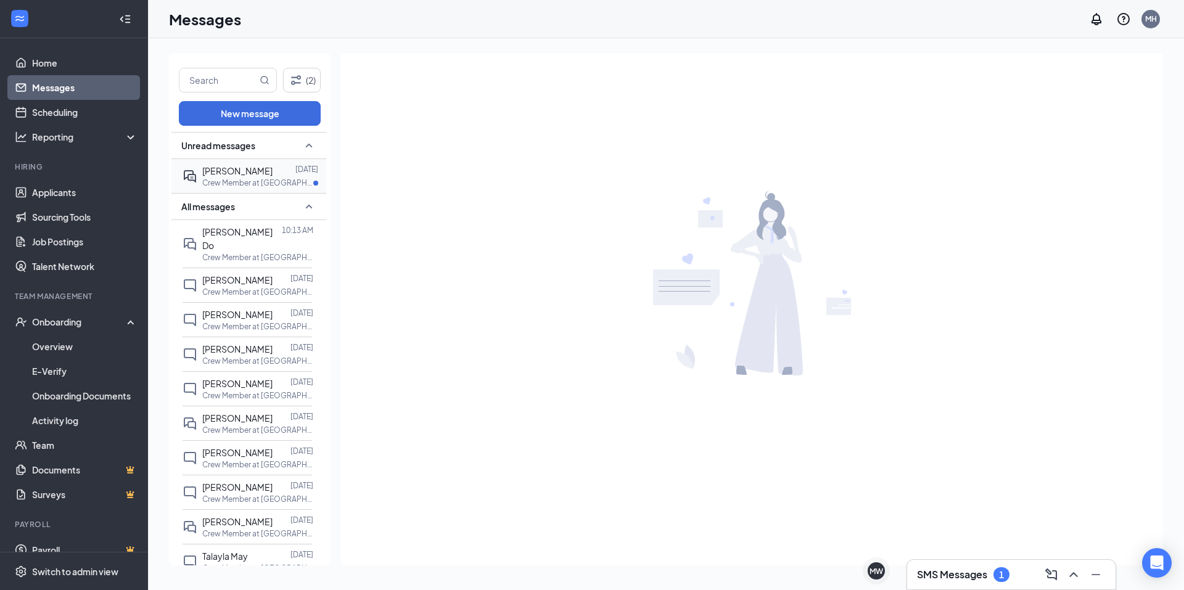
click at [246, 184] on p "Crew Member at [GEOGRAPHIC_DATA] Premiere 10" at bounding box center [257, 183] width 111 height 10
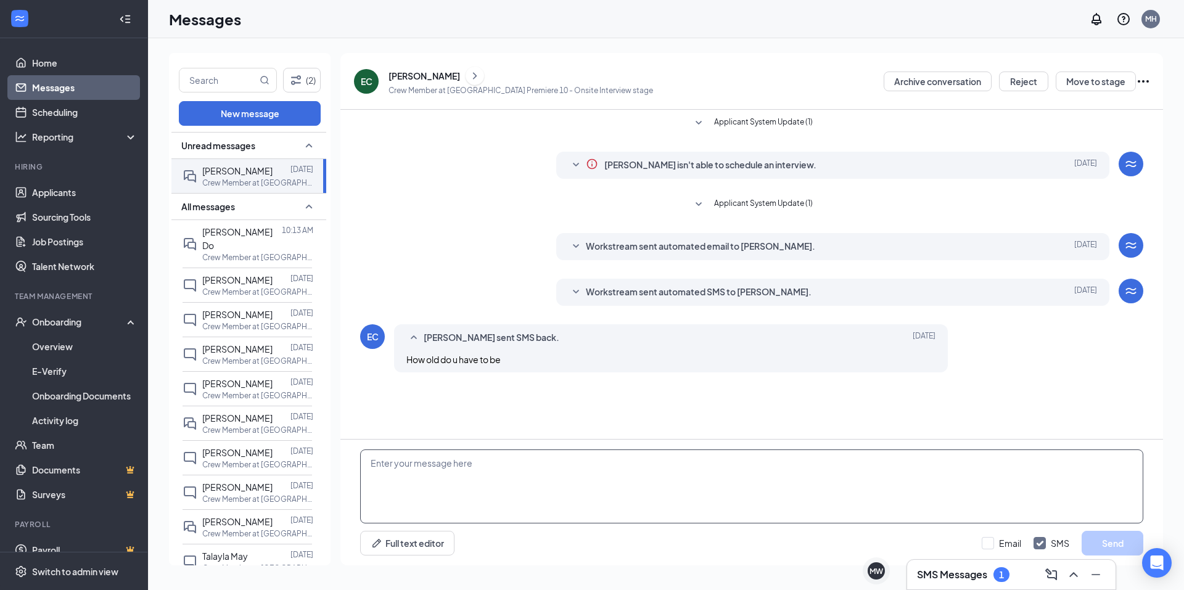
click at [414, 466] on textarea at bounding box center [751, 486] width 783 height 74
type textarea "16"
click at [1097, 541] on button "Send" at bounding box center [1112, 543] width 62 height 25
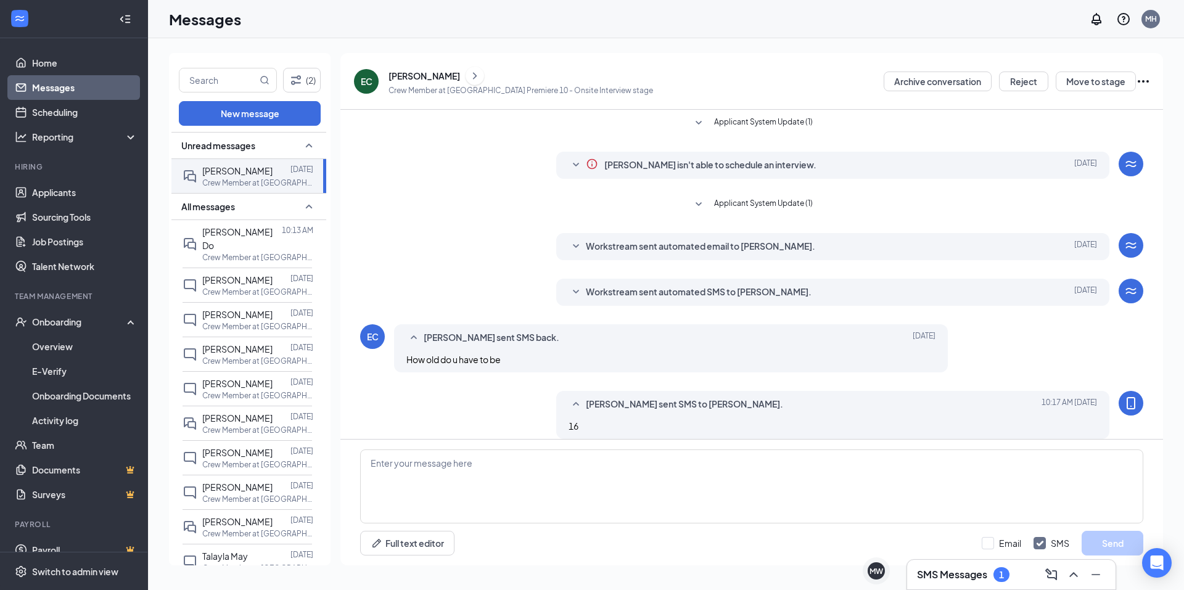
scroll to position [12, 0]
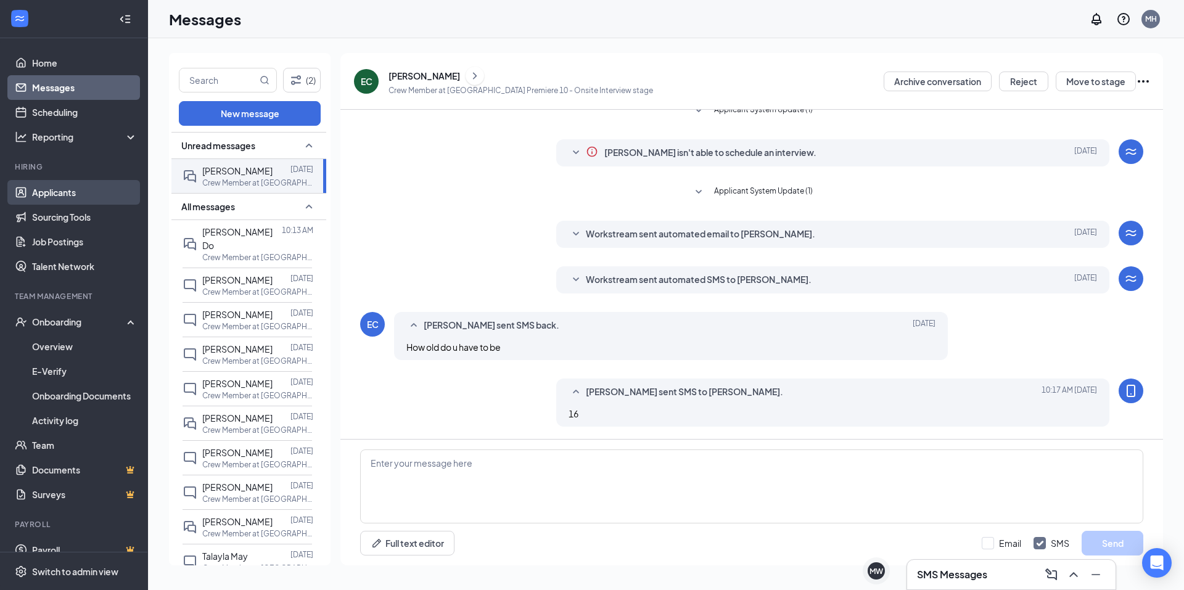
click at [60, 195] on link "Applicants" at bounding box center [84, 192] width 105 height 25
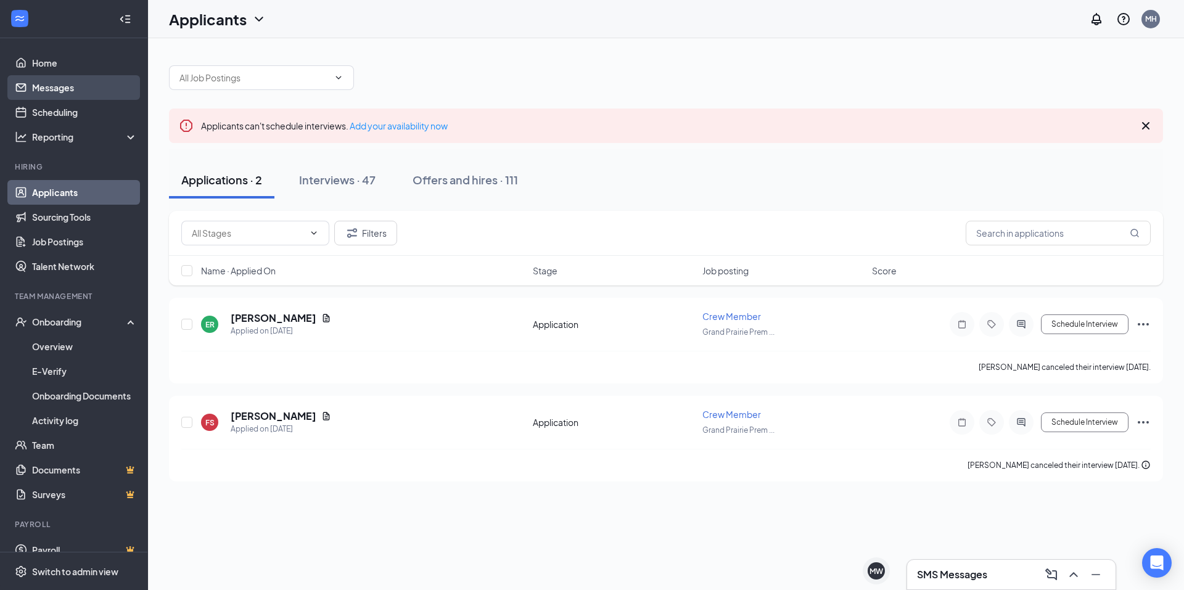
click at [64, 84] on link "Messages" at bounding box center [84, 87] width 105 height 25
